Goal: Task Accomplishment & Management: Manage account settings

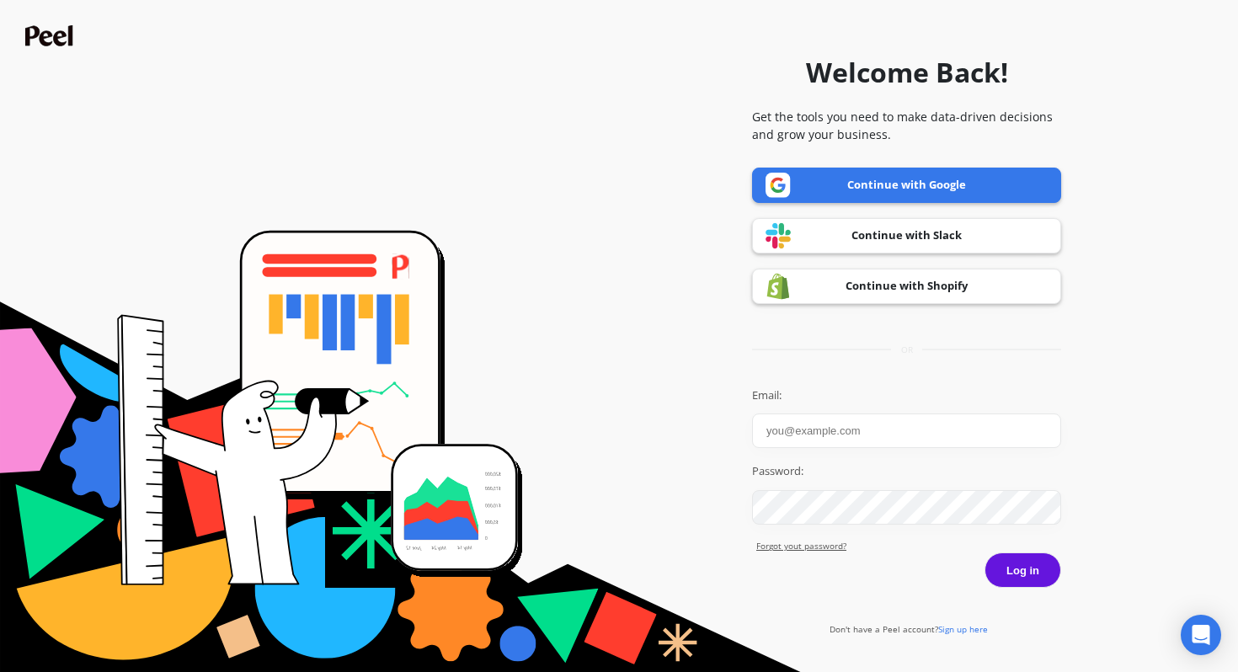
click at [881, 182] on link "Continue with Google" at bounding box center [906, 185] width 309 height 35
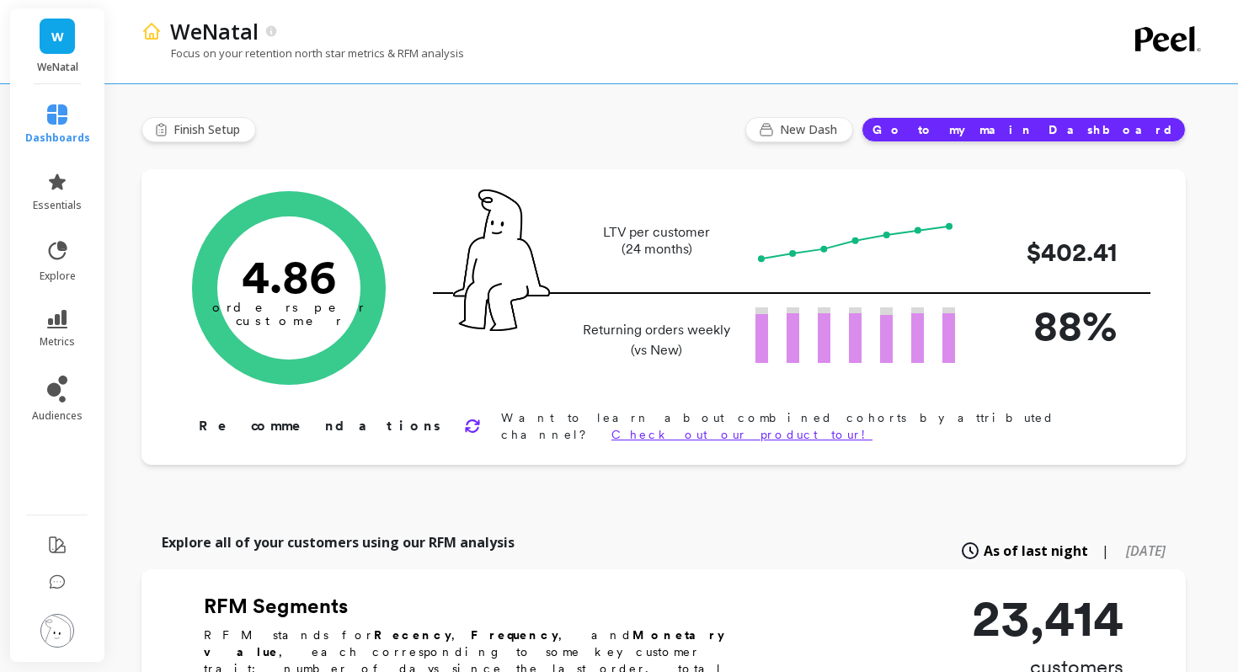
click at [55, 631] on img at bounding box center [57, 631] width 34 height 34
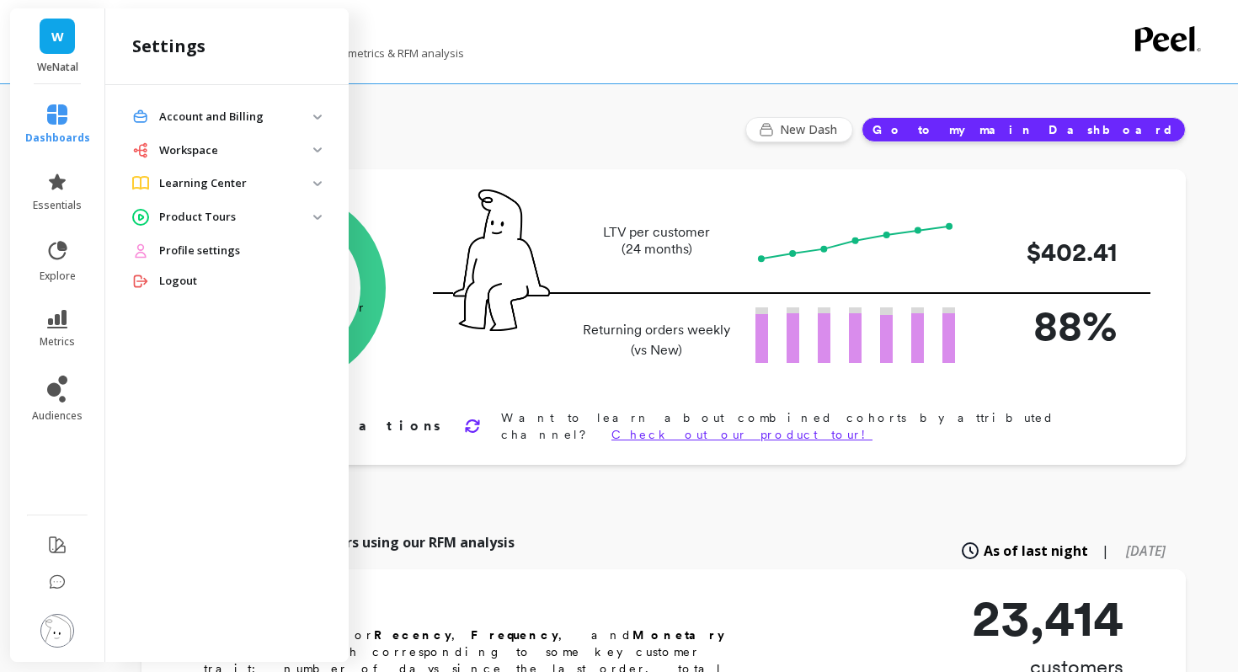
click at [243, 119] on p "Account and Billing" at bounding box center [236, 117] width 154 height 17
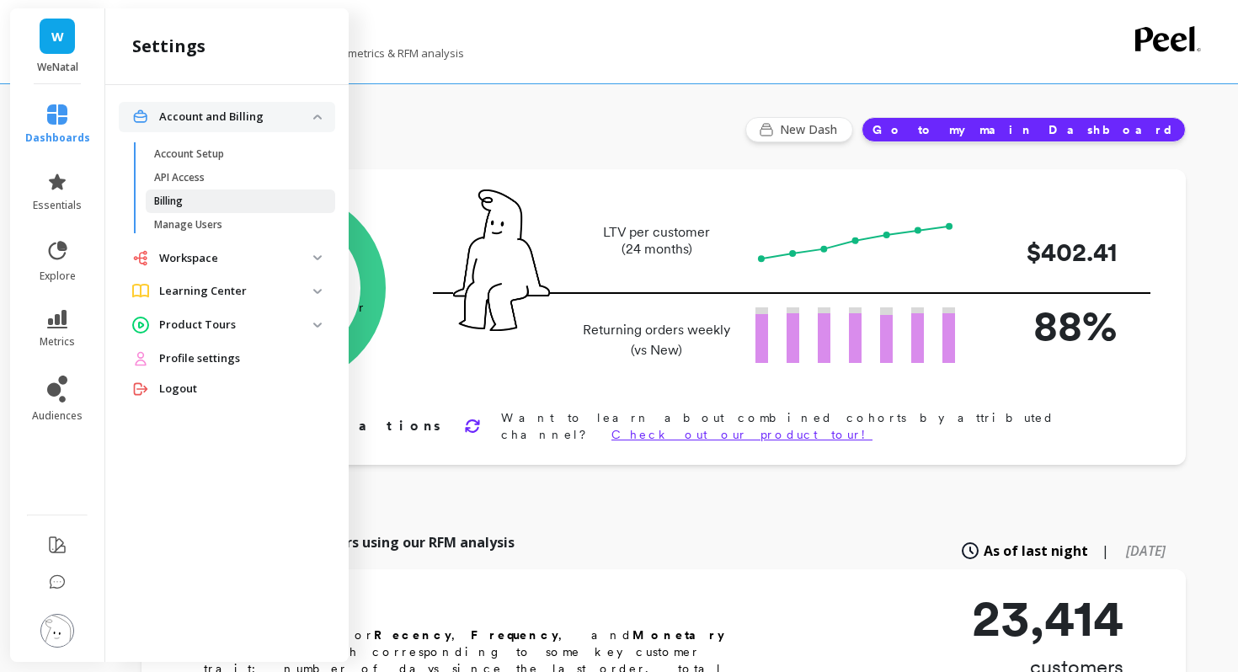
click at [168, 196] on p "Billing" at bounding box center [168, 201] width 29 height 13
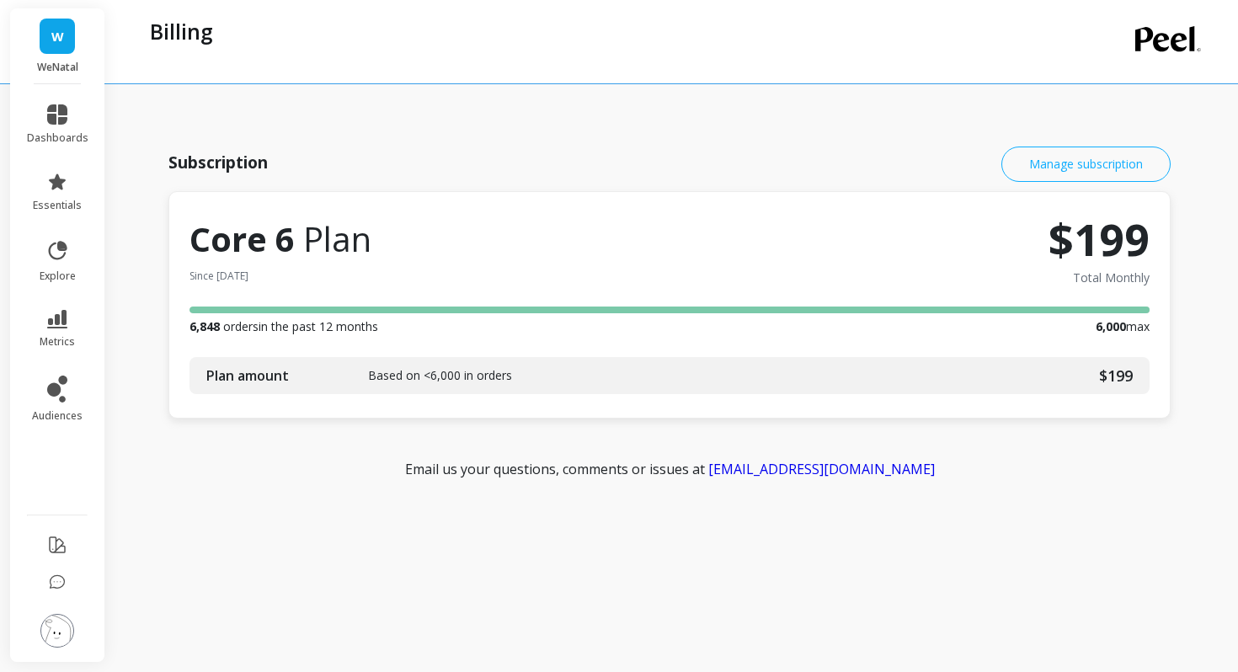
click at [1059, 168] on button "Manage subscription" at bounding box center [1086, 164] width 169 height 35
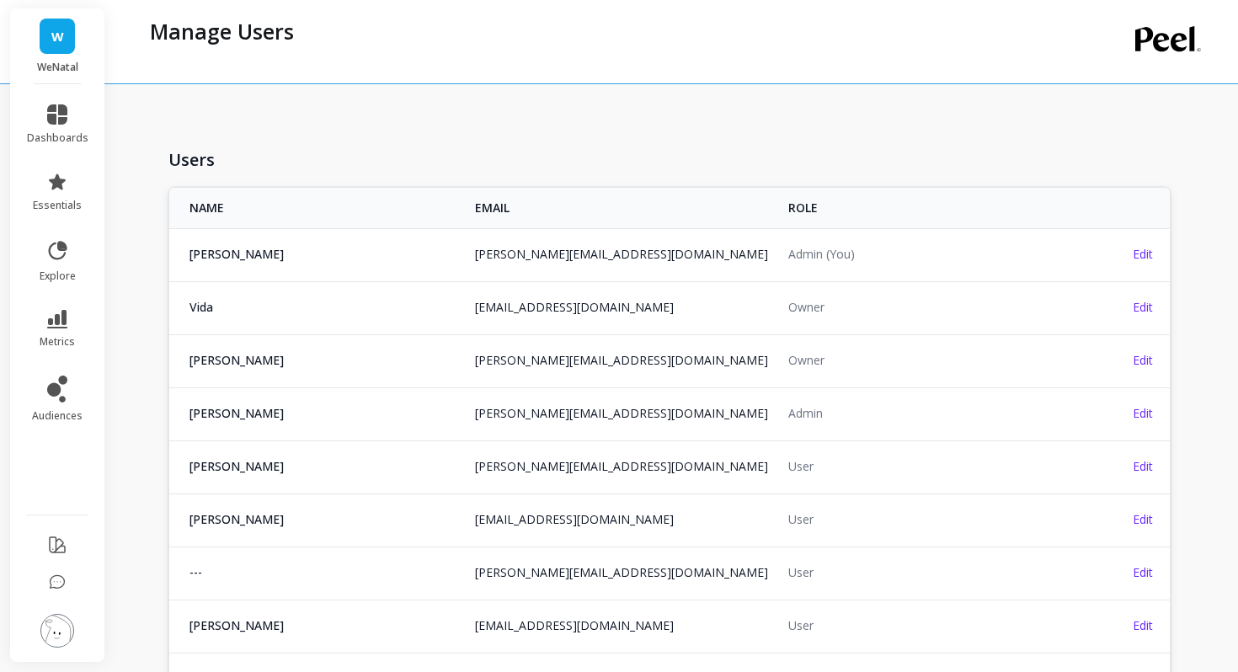
click at [54, 630] on img at bounding box center [57, 631] width 34 height 34
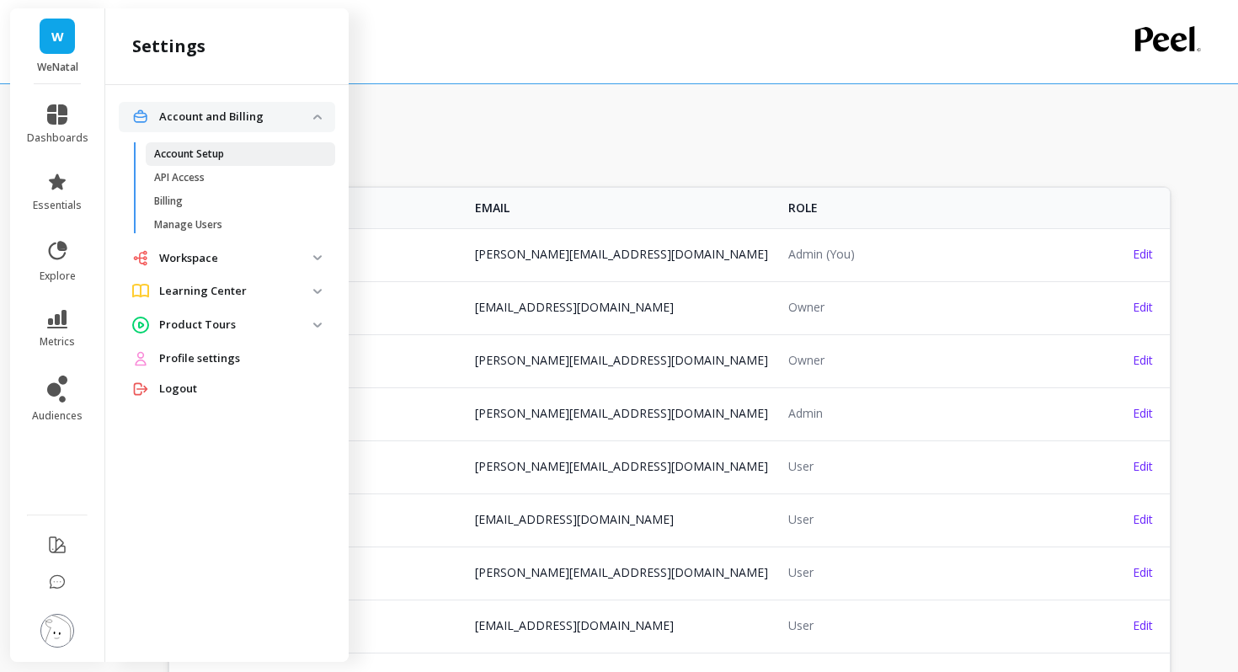
click at [233, 158] on span "Account Setup" at bounding box center [234, 153] width 161 height 13
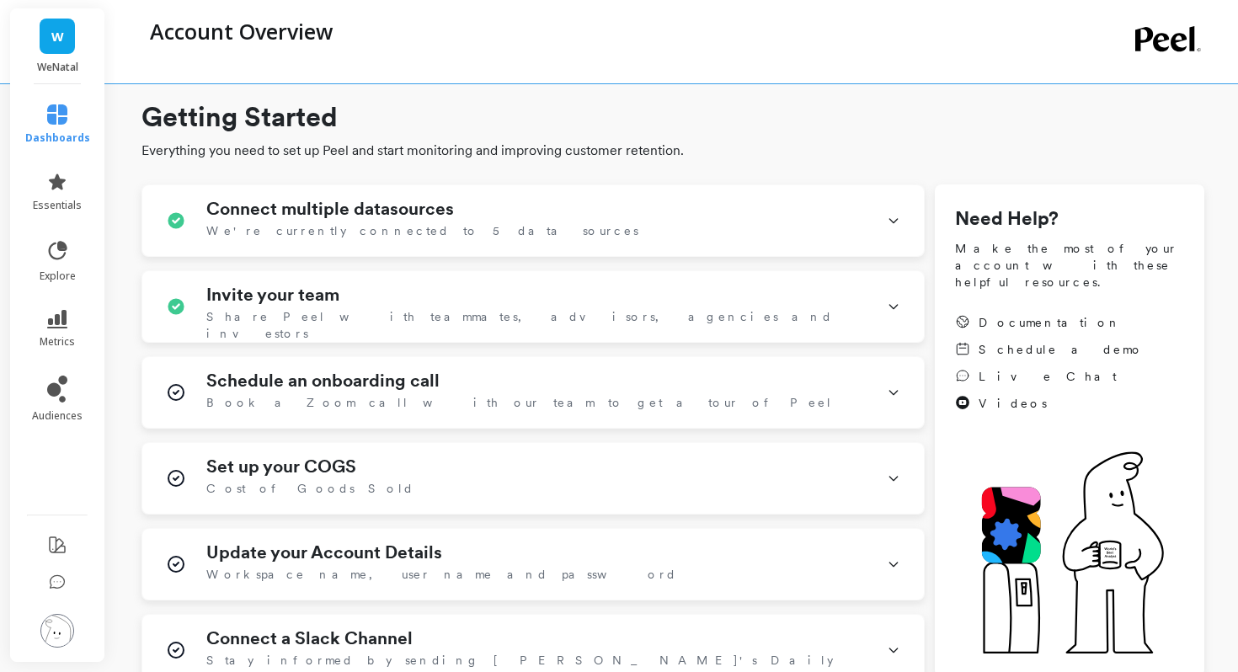
click at [52, 628] on img at bounding box center [57, 631] width 34 height 34
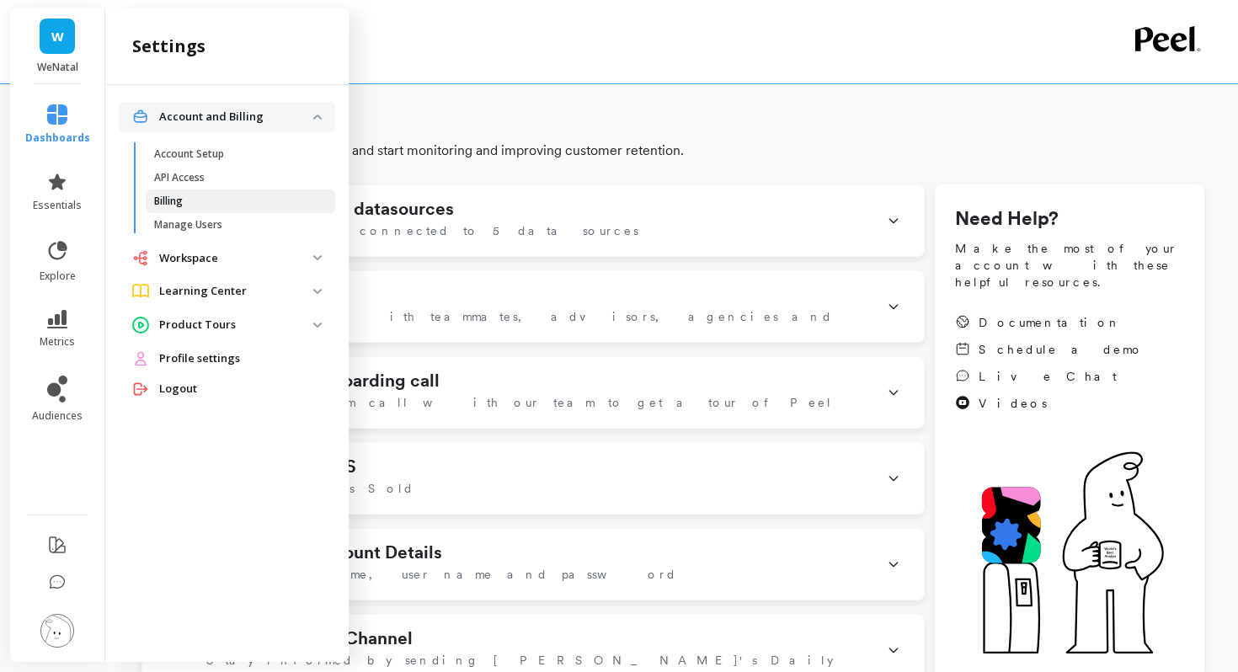
click at [177, 199] on p "Billing" at bounding box center [168, 201] width 29 height 13
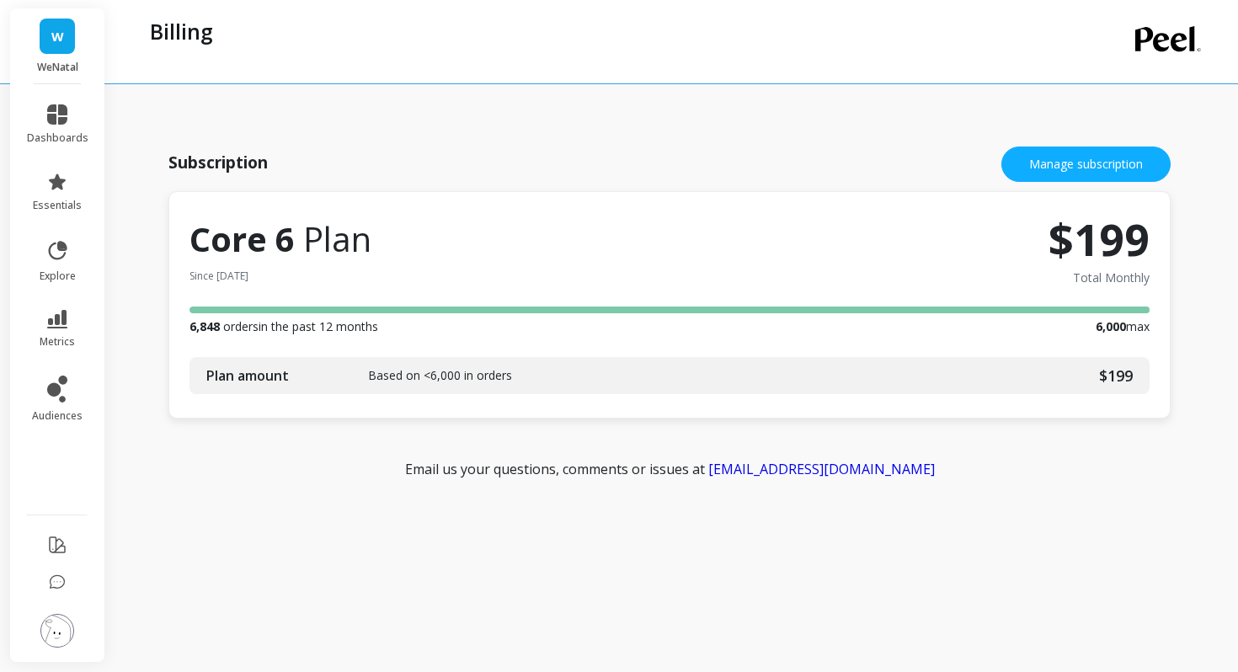
scroll to position [3, 0]
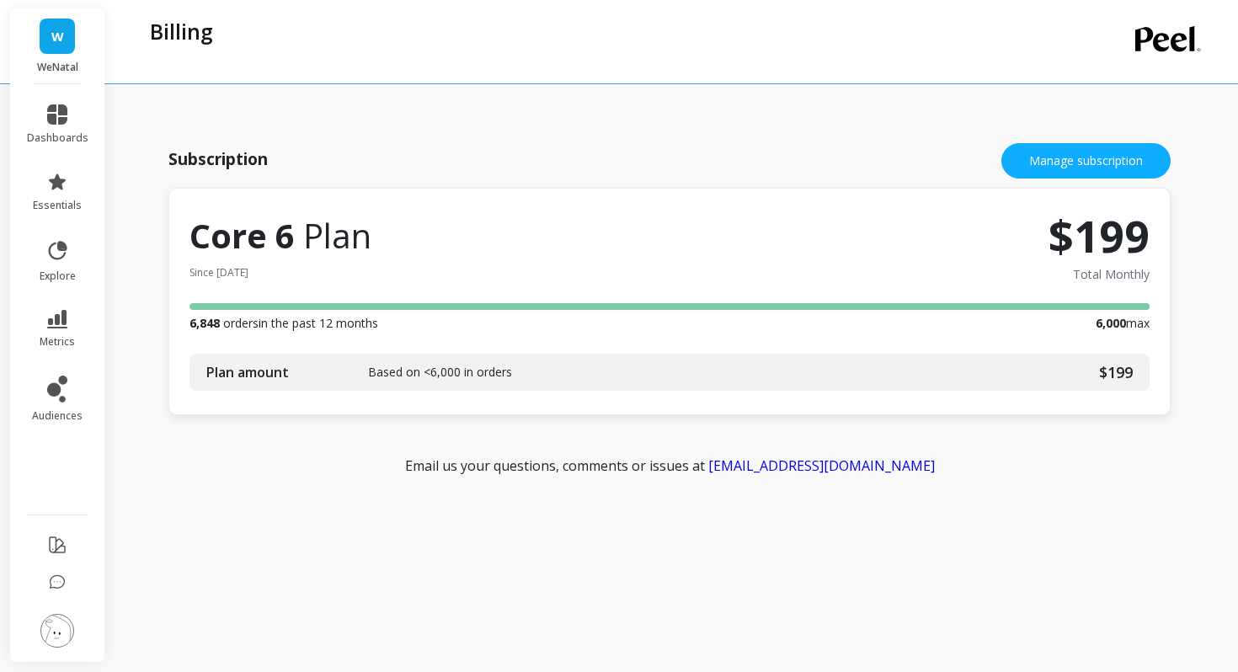
click at [71, 634] on img at bounding box center [57, 631] width 34 height 34
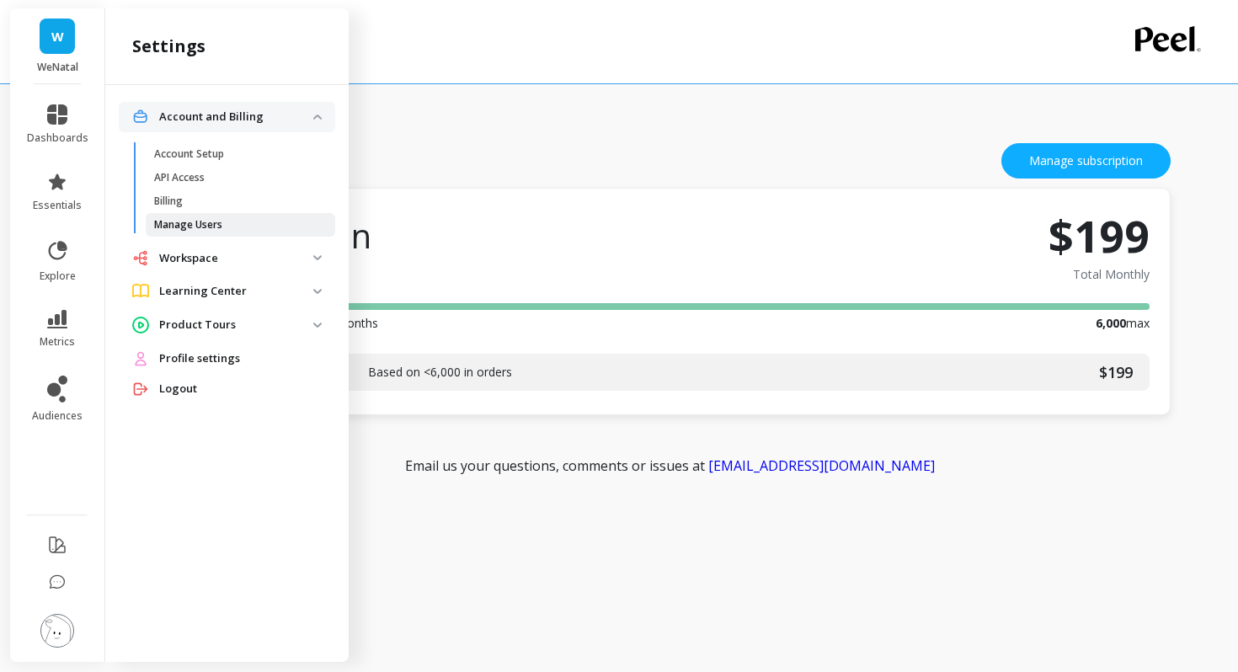
click at [180, 219] on p "Manage Users" at bounding box center [188, 224] width 68 height 13
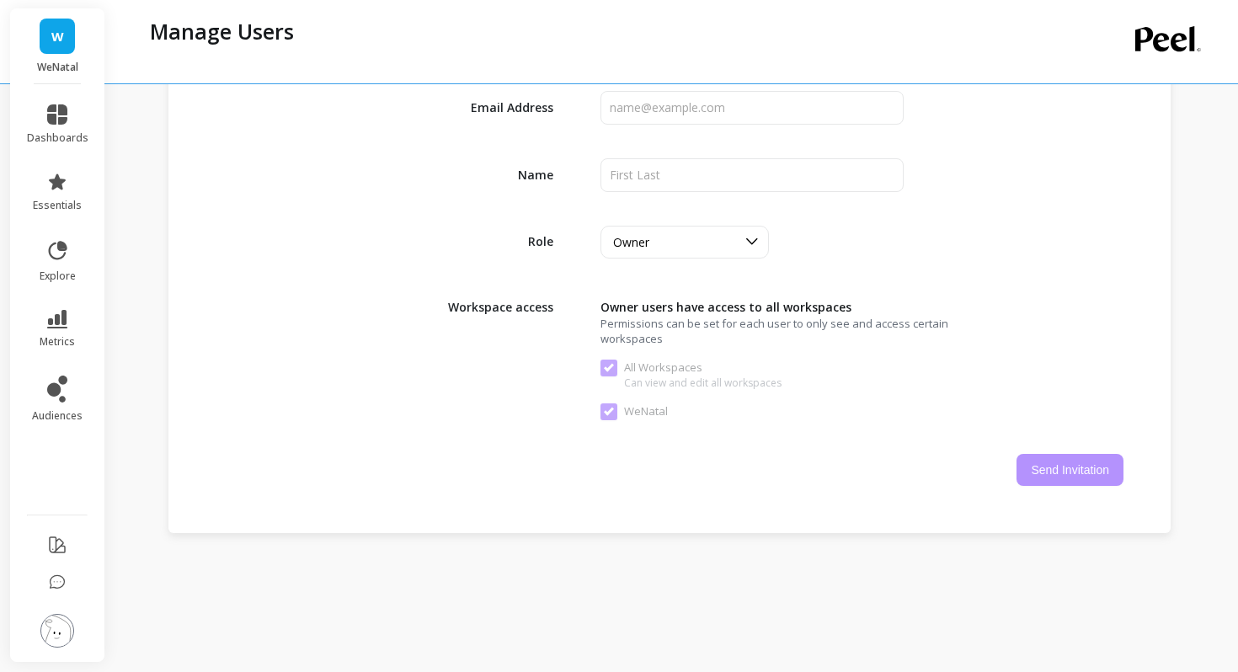
scroll to position [926, 0]
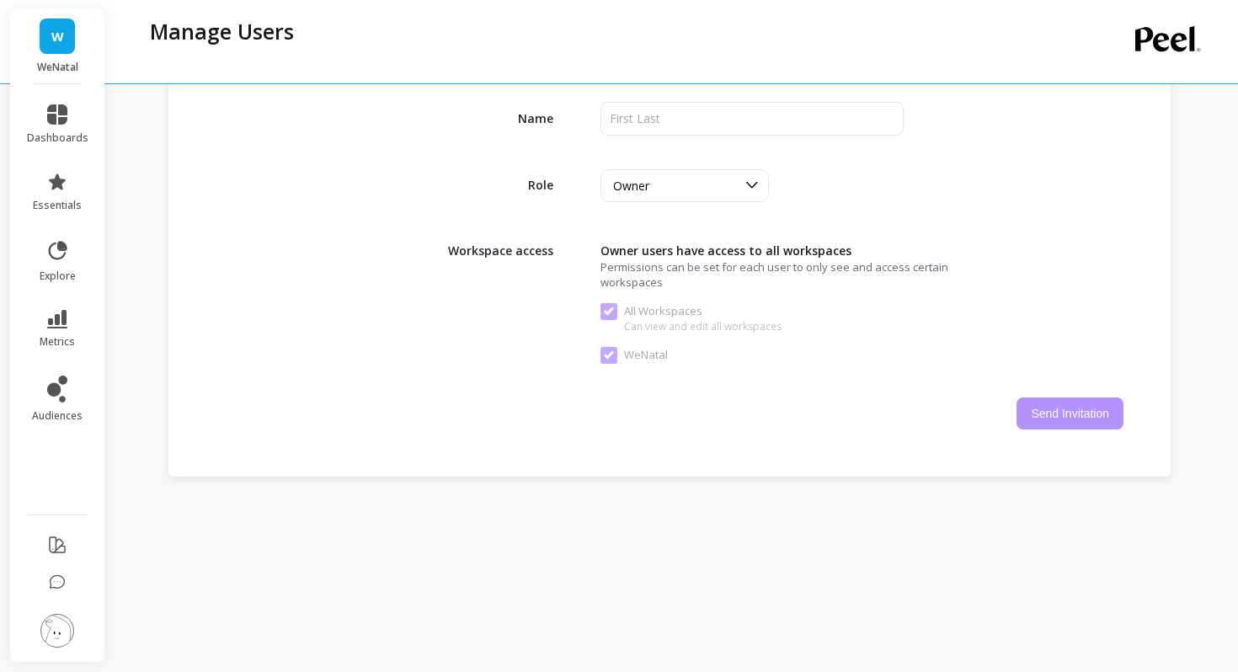
click at [56, 40] on span "W" at bounding box center [57, 36] width 13 height 19
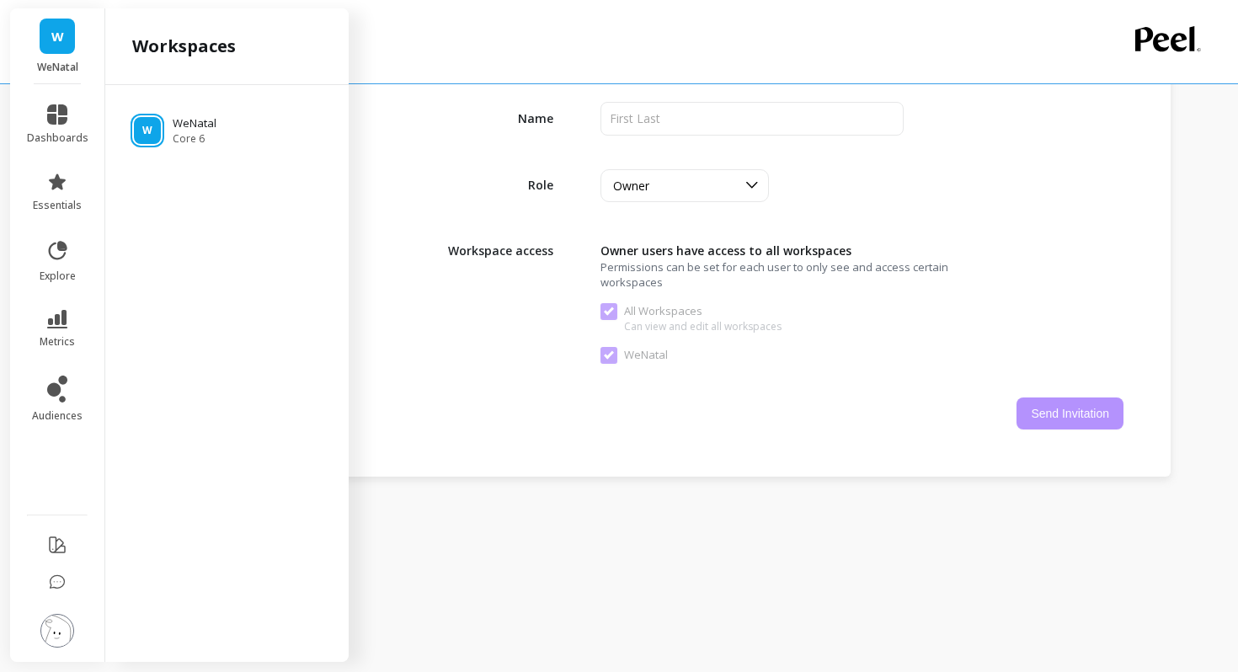
click at [63, 628] on img at bounding box center [57, 631] width 34 height 34
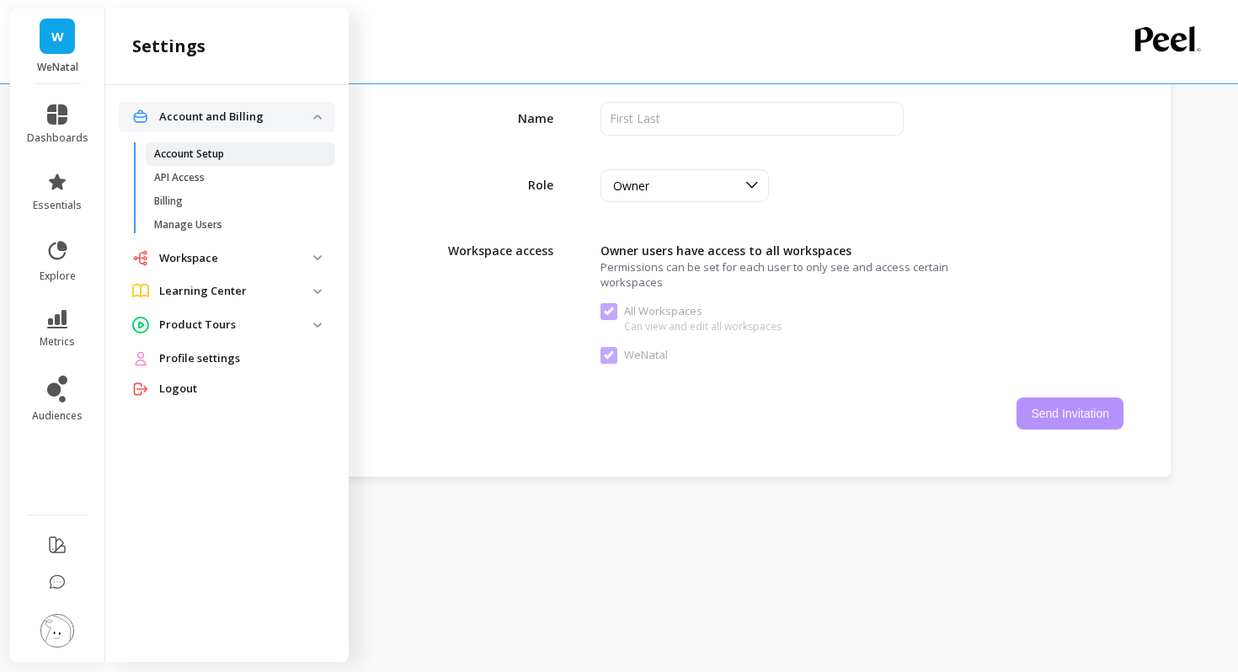
click at [207, 161] on link "Account Setup" at bounding box center [241, 154] width 190 height 24
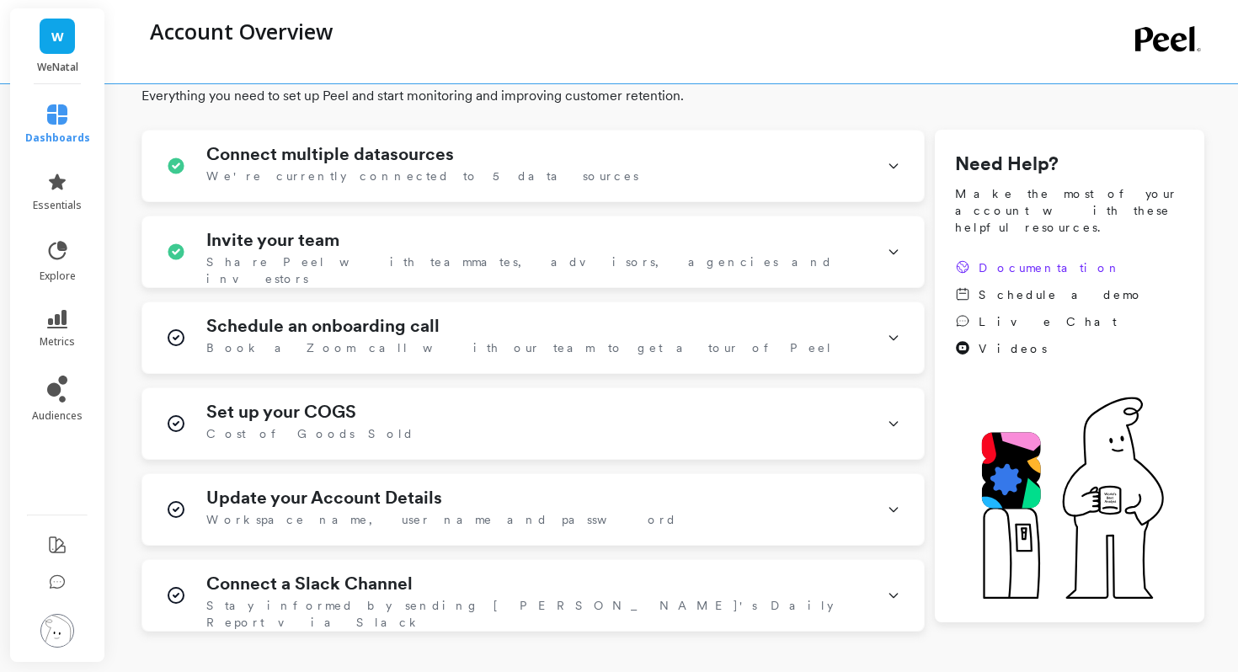
scroll to position [204, 0]
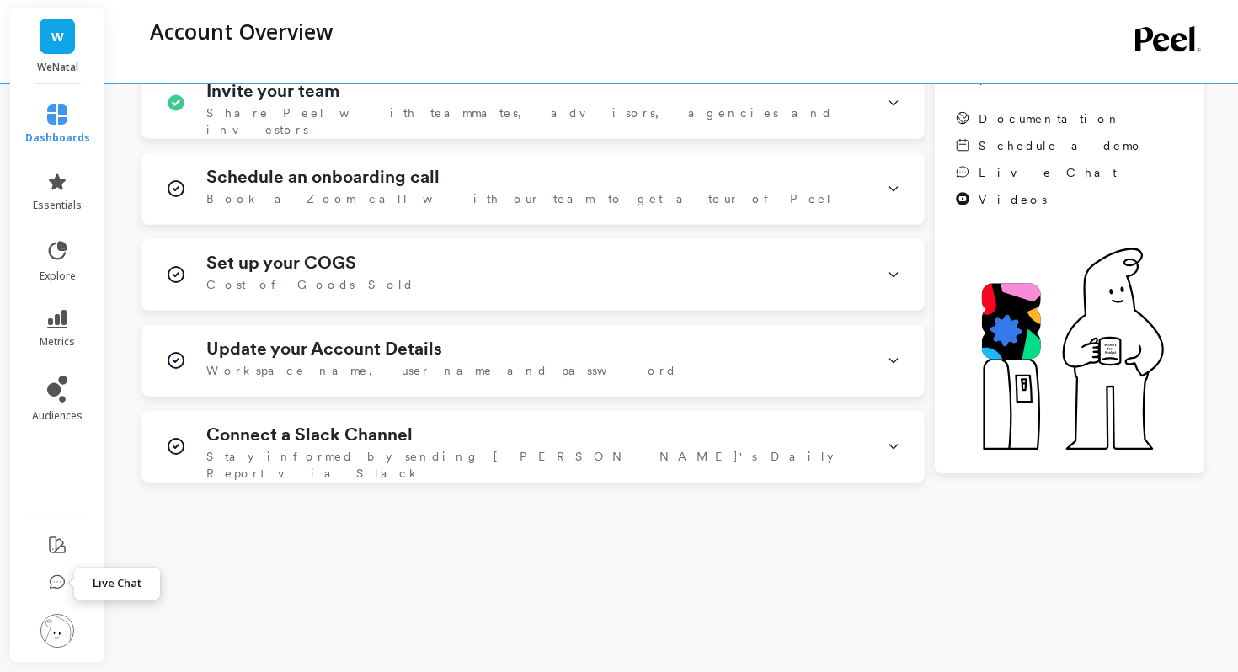
click at [55, 580] on icon at bounding box center [57, 583] width 17 height 17
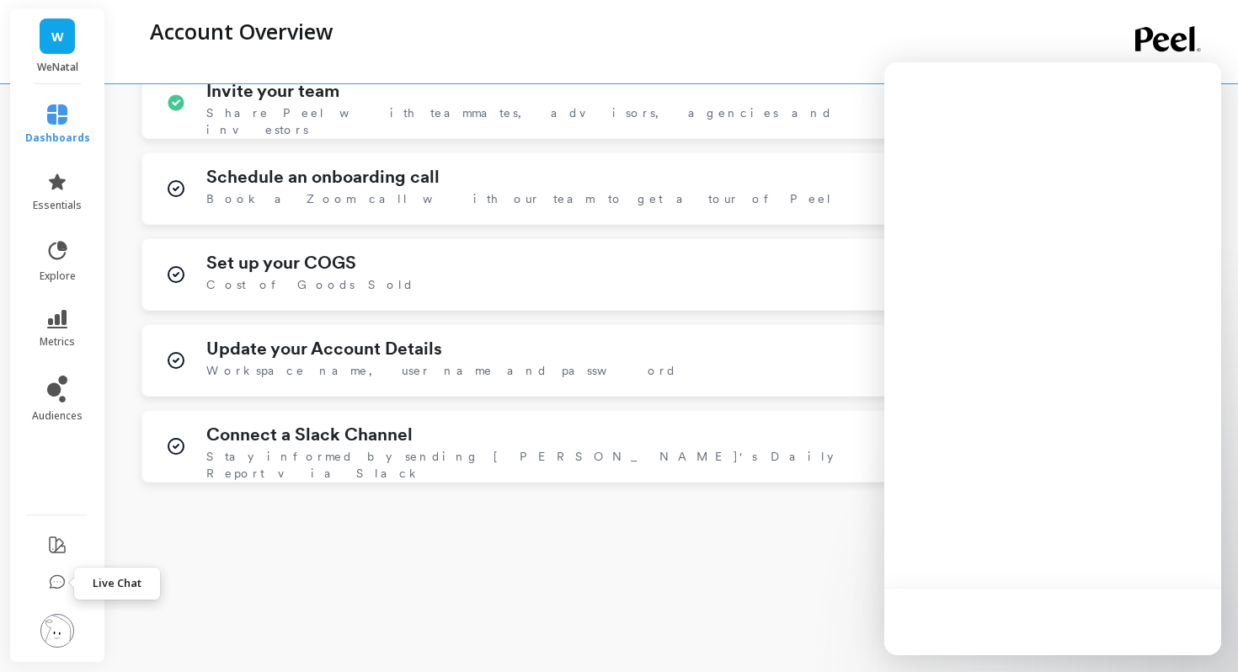
scroll to position [0, 0]
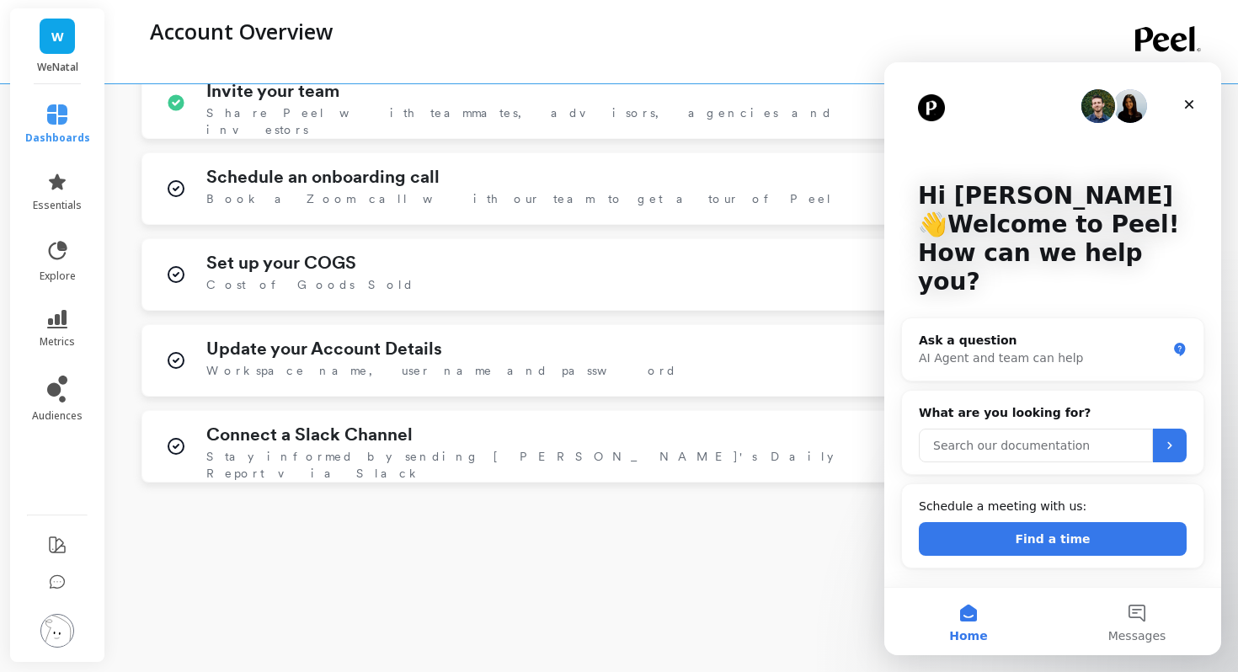
click at [961, 429] on input "Search our documentation" at bounding box center [1036, 446] width 234 height 34
type input "pause account"
click at [1174, 439] on icon "Submit" at bounding box center [1169, 445] width 13 height 13
click at [1059, 350] on div "AI Agent and team can help" at bounding box center [1043, 359] width 248 height 18
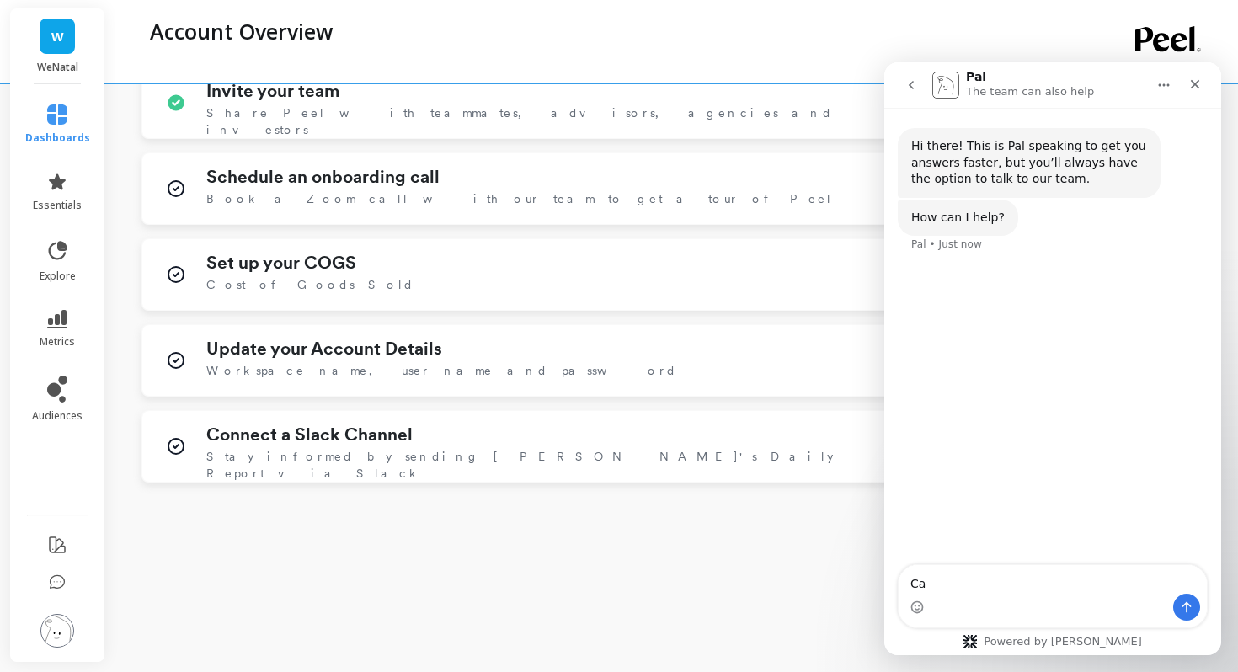
type textarea "C"
type textarea "I would like to pause my account"
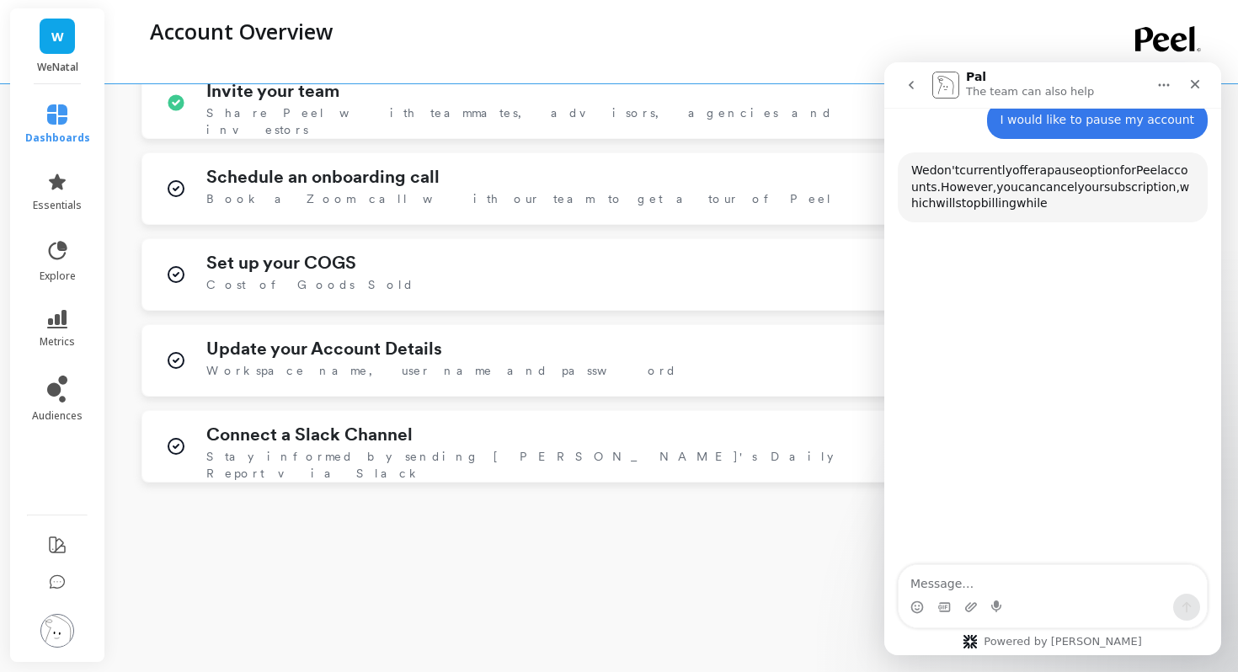
scroll to position [146, 0]
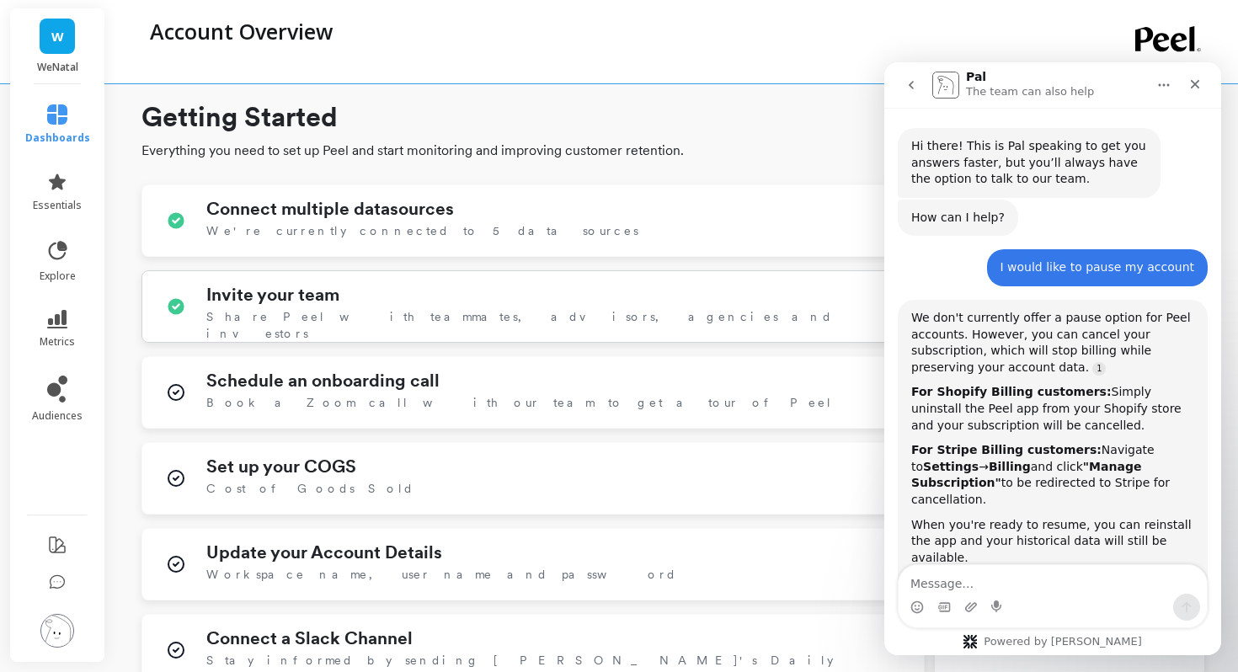
scroll to position [72, 0]
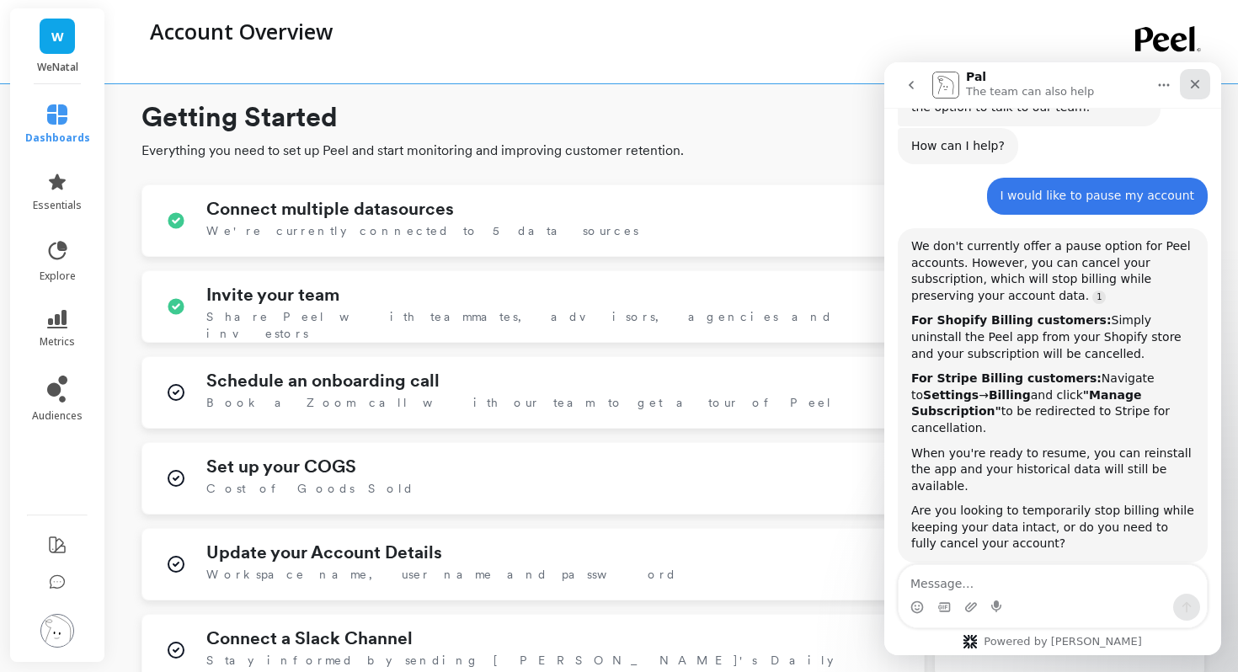
click at [1189, 83] on icon "Close" at bounding box center [1195, 84] width 13 height 13
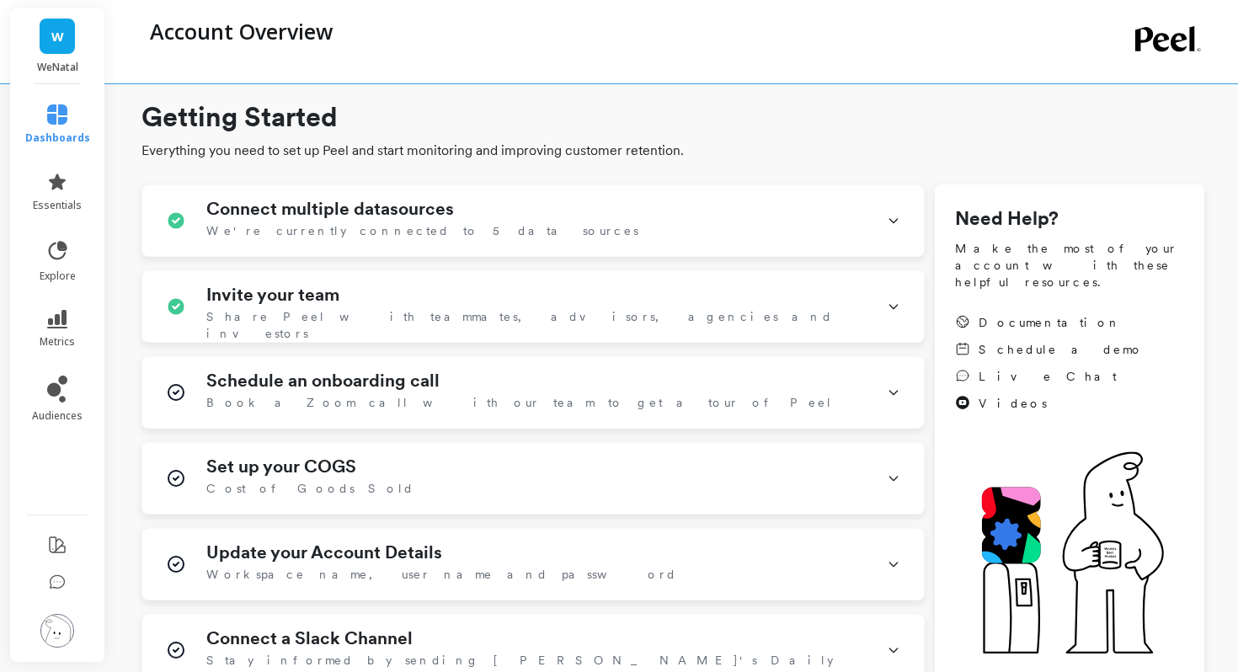
click at [51, 635] on img at bounding box center [57, 631] width 34 height 34
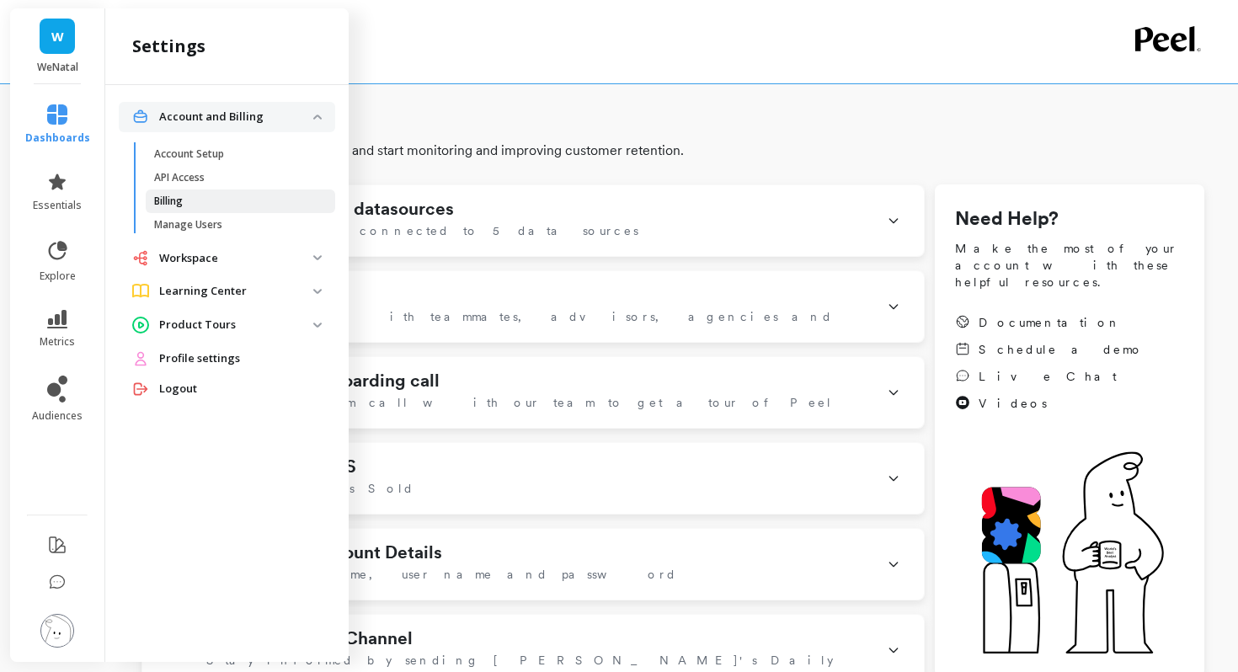
click at [209, 211] on link "Billing" at bounding box center [241, 202] width 190 height 24
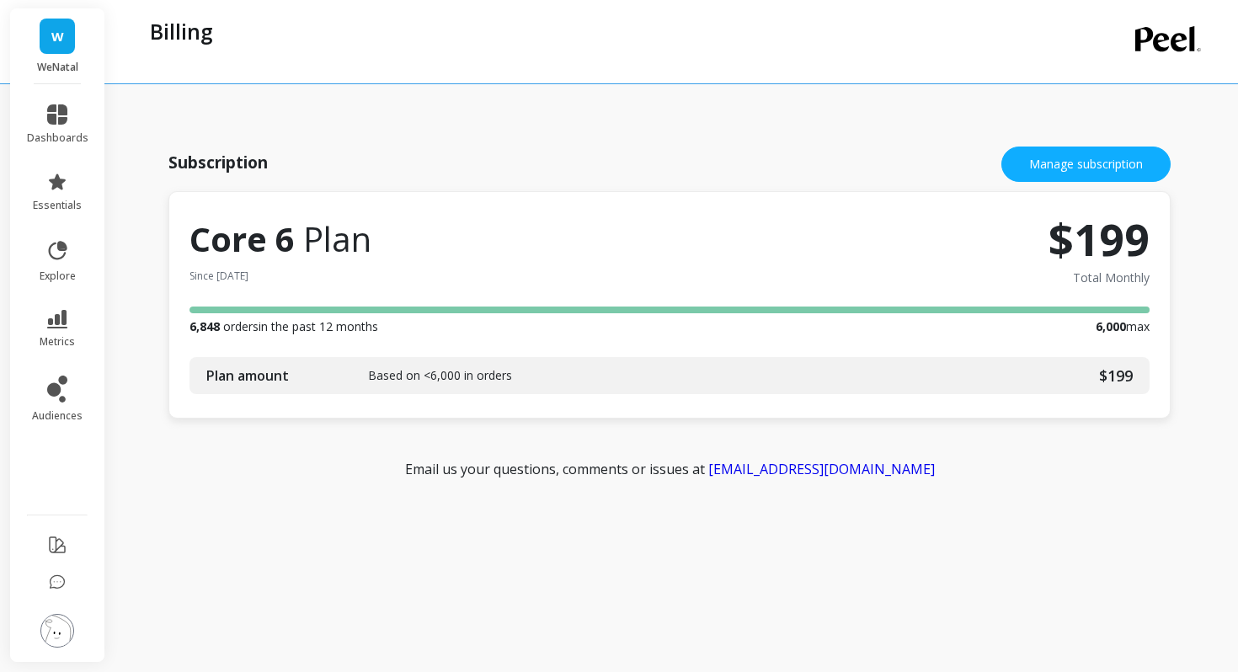
scroll to position [115, 0]
